Goal: Learn about a topic

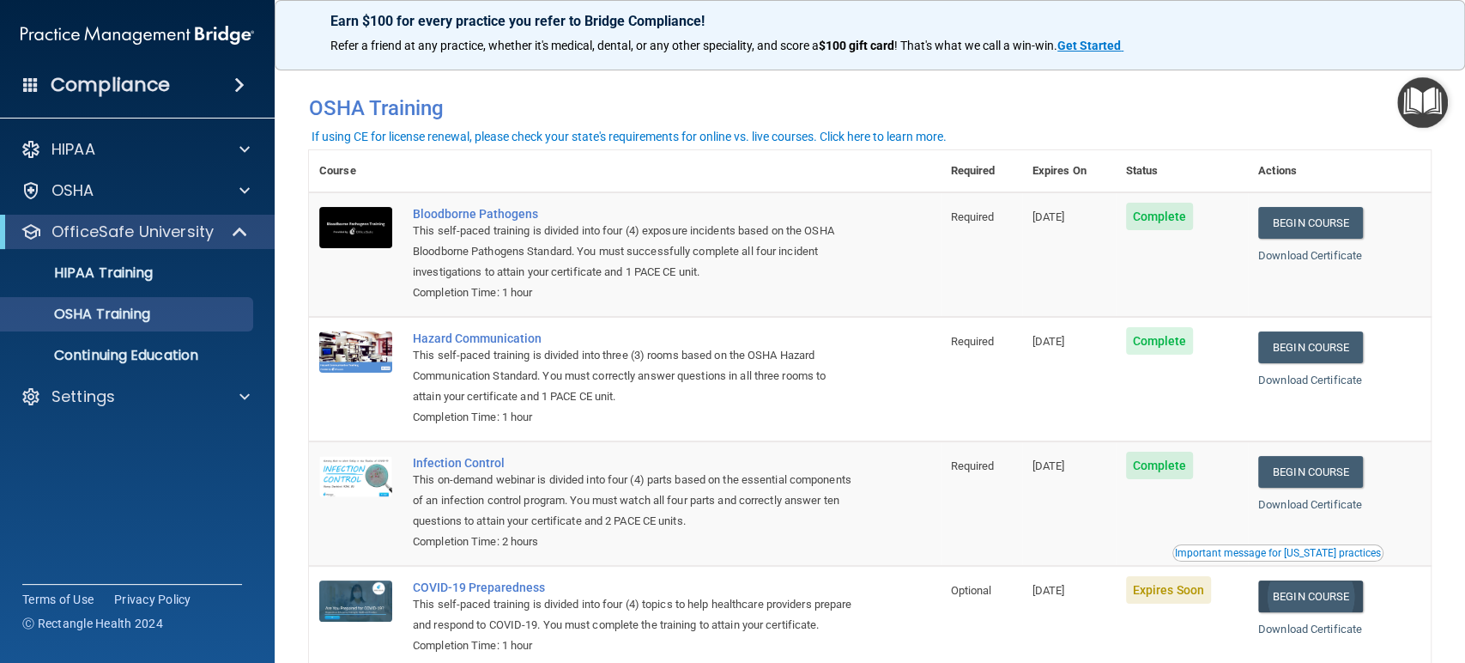
click at [1322, 597] on link "Begin Course" at bounding box center [1310, 596] width 105 height 32
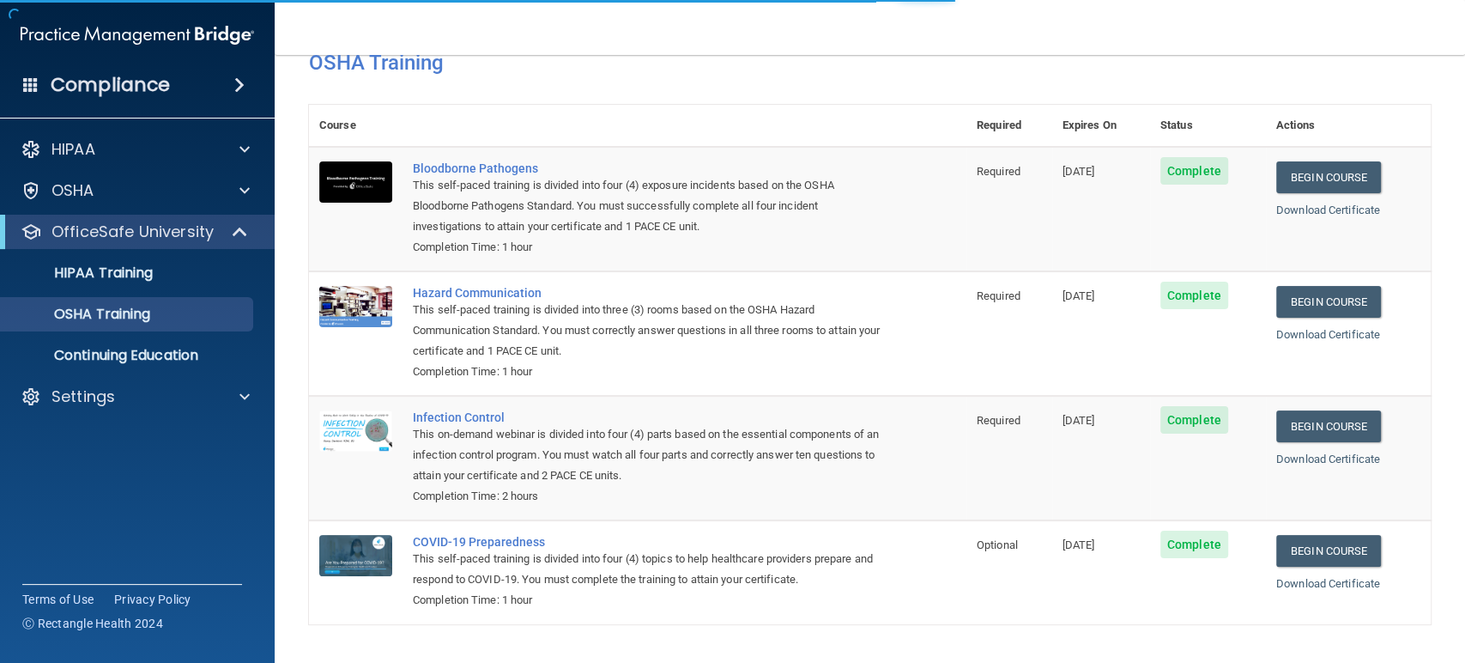
scroll to position [3, 0]
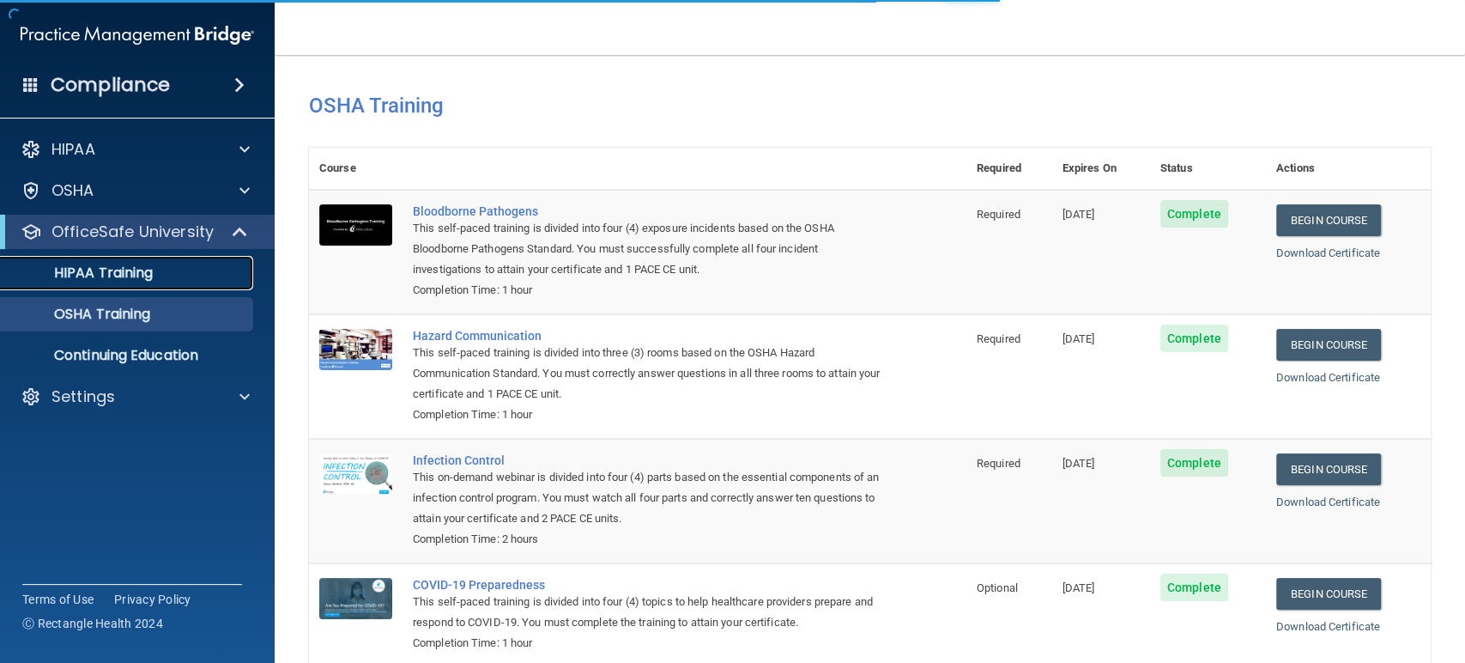
click at [107, 267] on p "HIPAA Training" at bounding box center [82, 272] width 142 height 17
